Goal: Task Accomplishment & Management: Complete application form

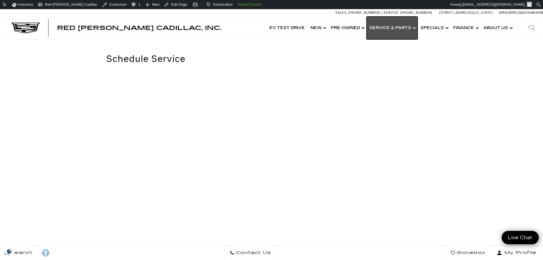
click at [405, 28] on link "Show Service & Parts" at bounding box center [391, 28] width 51 height 23
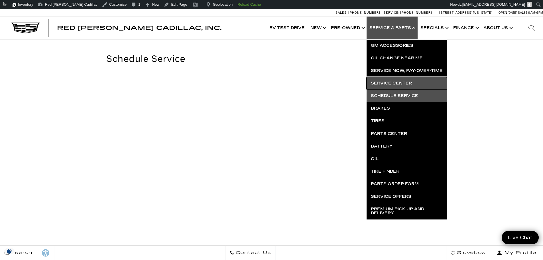
click at [390, 81] on link "Service Center" at bounding box center [406, 83] width 80 height 13
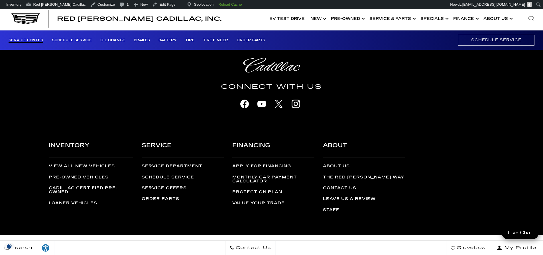
scroll to position [1228, 0]
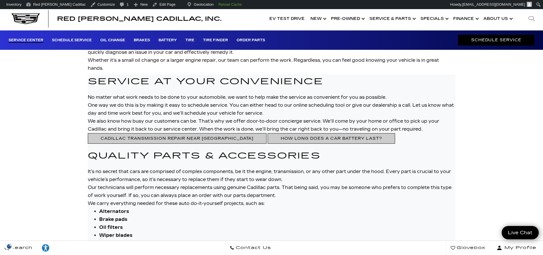
click at [475, 36] on link "Schedule Service" at bounding box center [496, 40] width 76 height 11
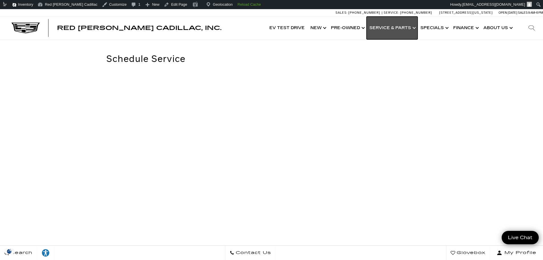
click at [403, 25] on link "Show Service & Parts" at bounding box center [391, 28] width 51 height 23
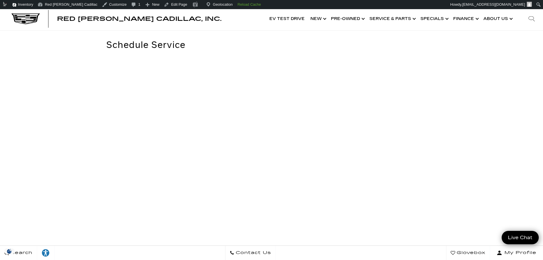
scroll to position [13, 0]
